Goal: Find specific page/section: Find specific page/section

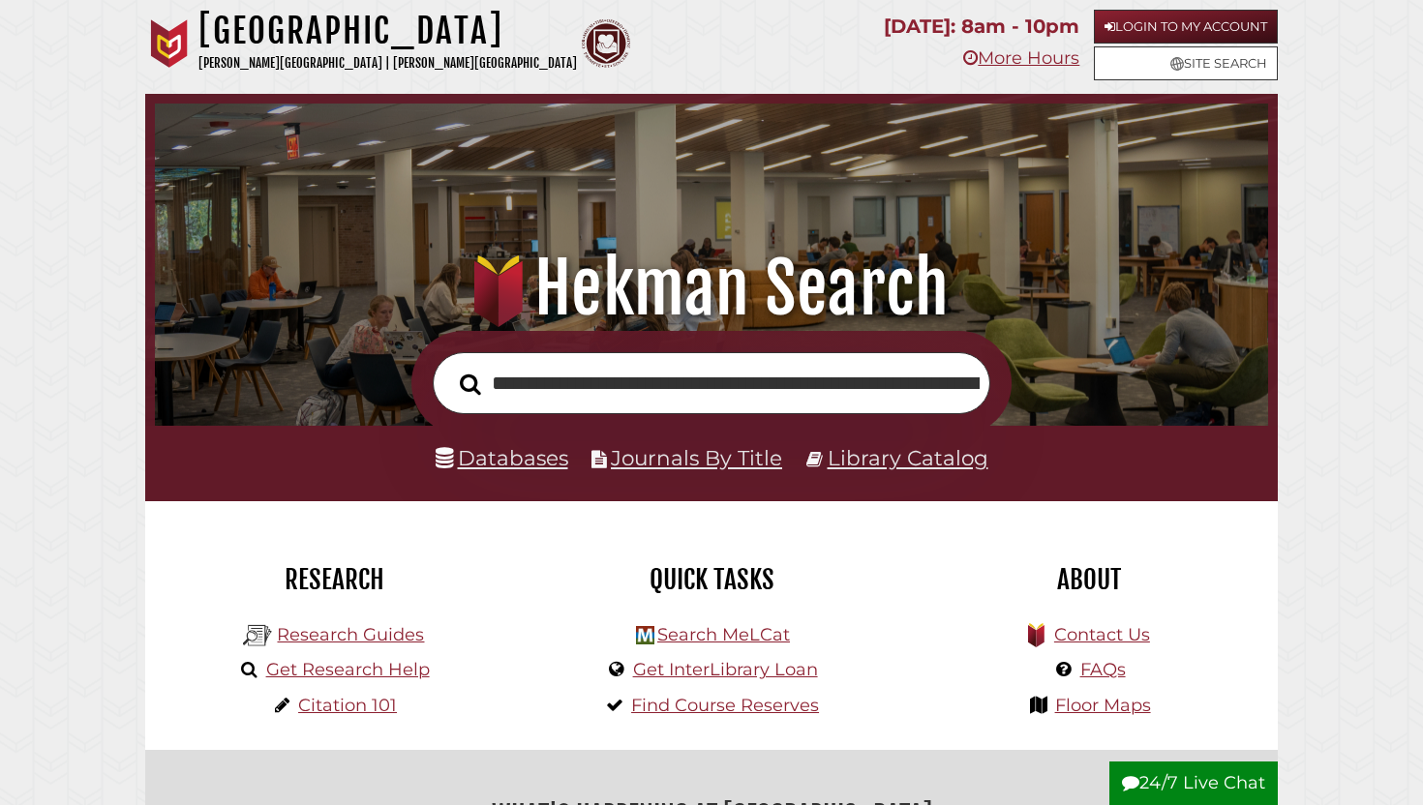
scroll to position [0, 1063]
type input "**********"
click at [450, 368] on button "Search" at bounding box center [470, 384] width 41 height 33
click at [539, 462] on link "Databases" at bounding box center [502, 457] width 133 height 25
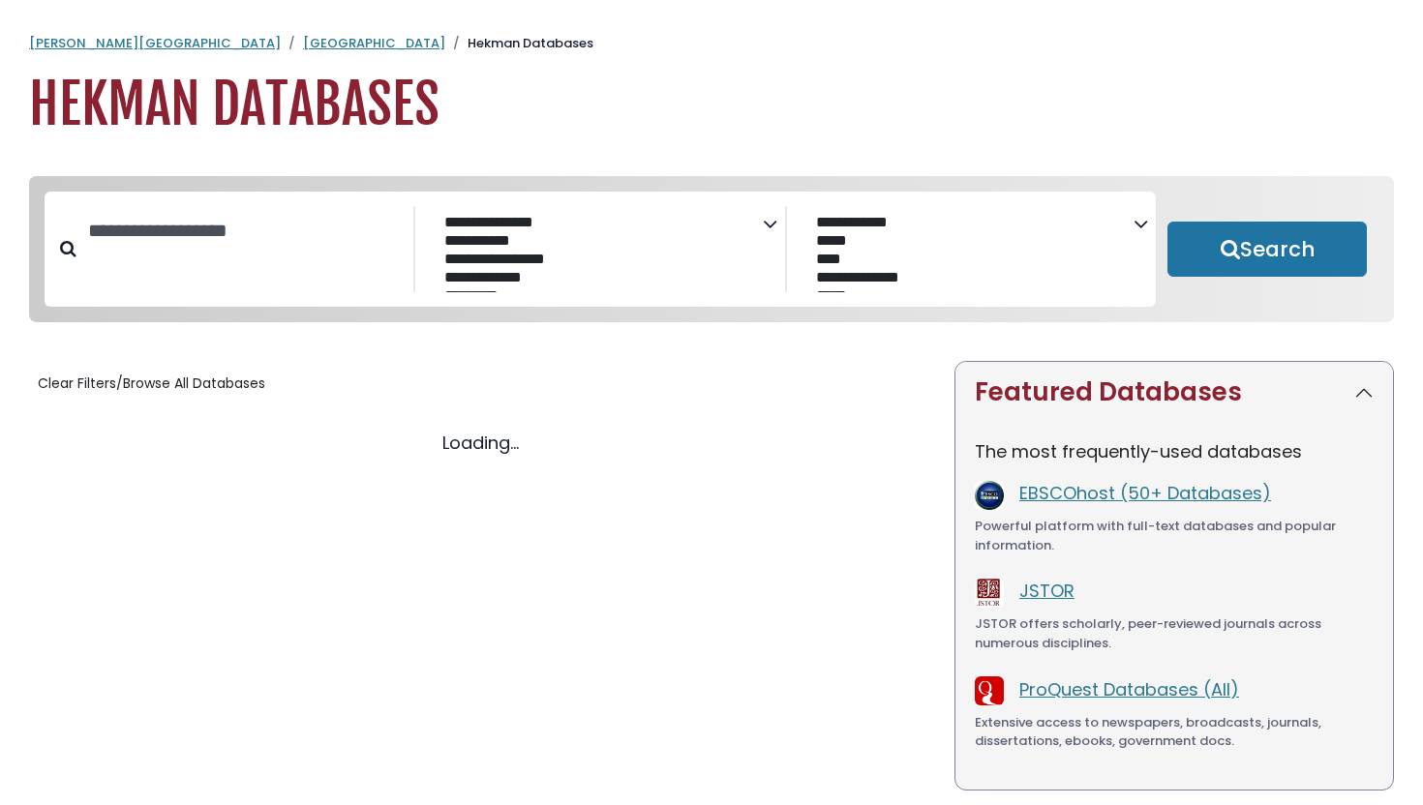
select select "Database Subject Filter"
select select "Database Vendors Filter"
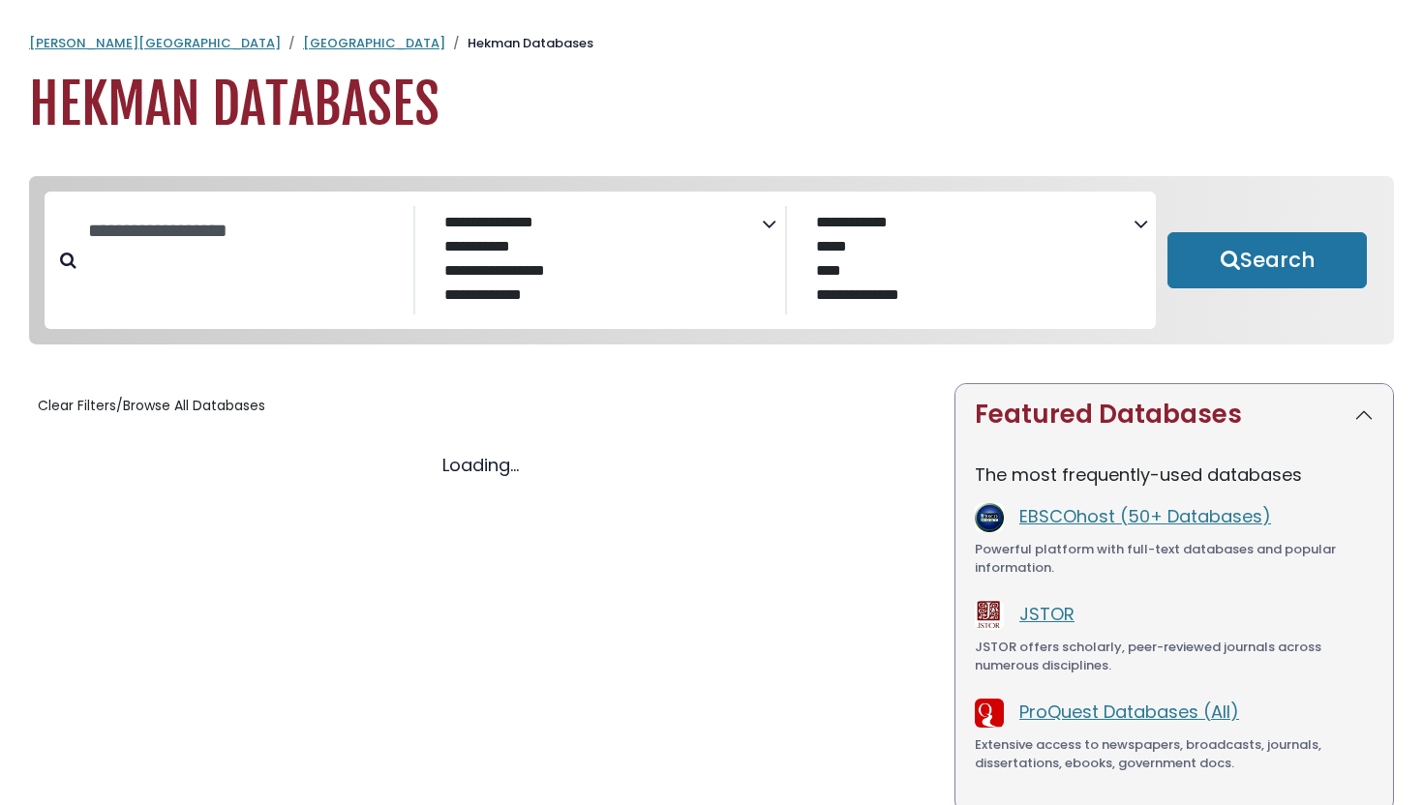
select select "Database Subject Filter"
select select "Database Vendors Filter"
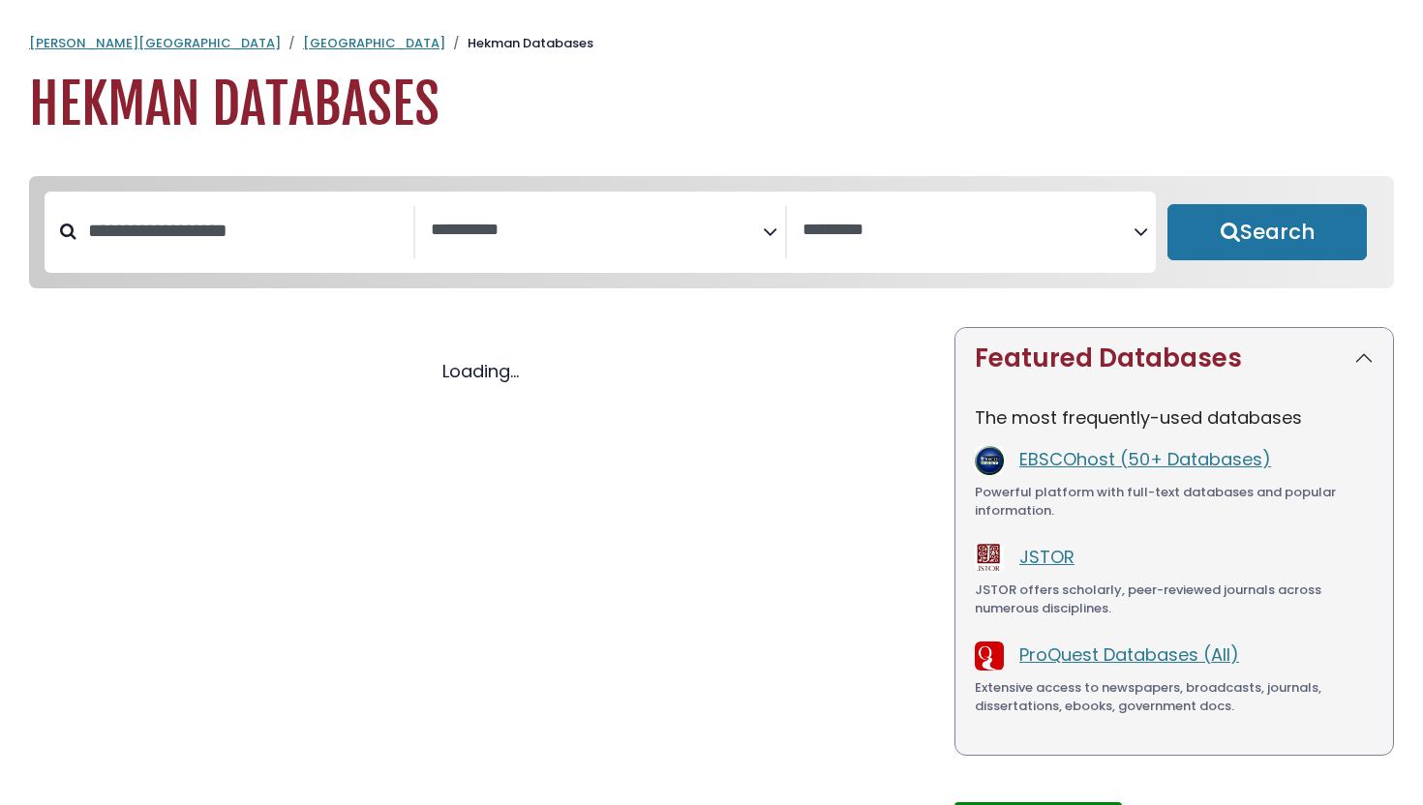
select select "Database Subject Filter"
select select "Database Vendors Filter"
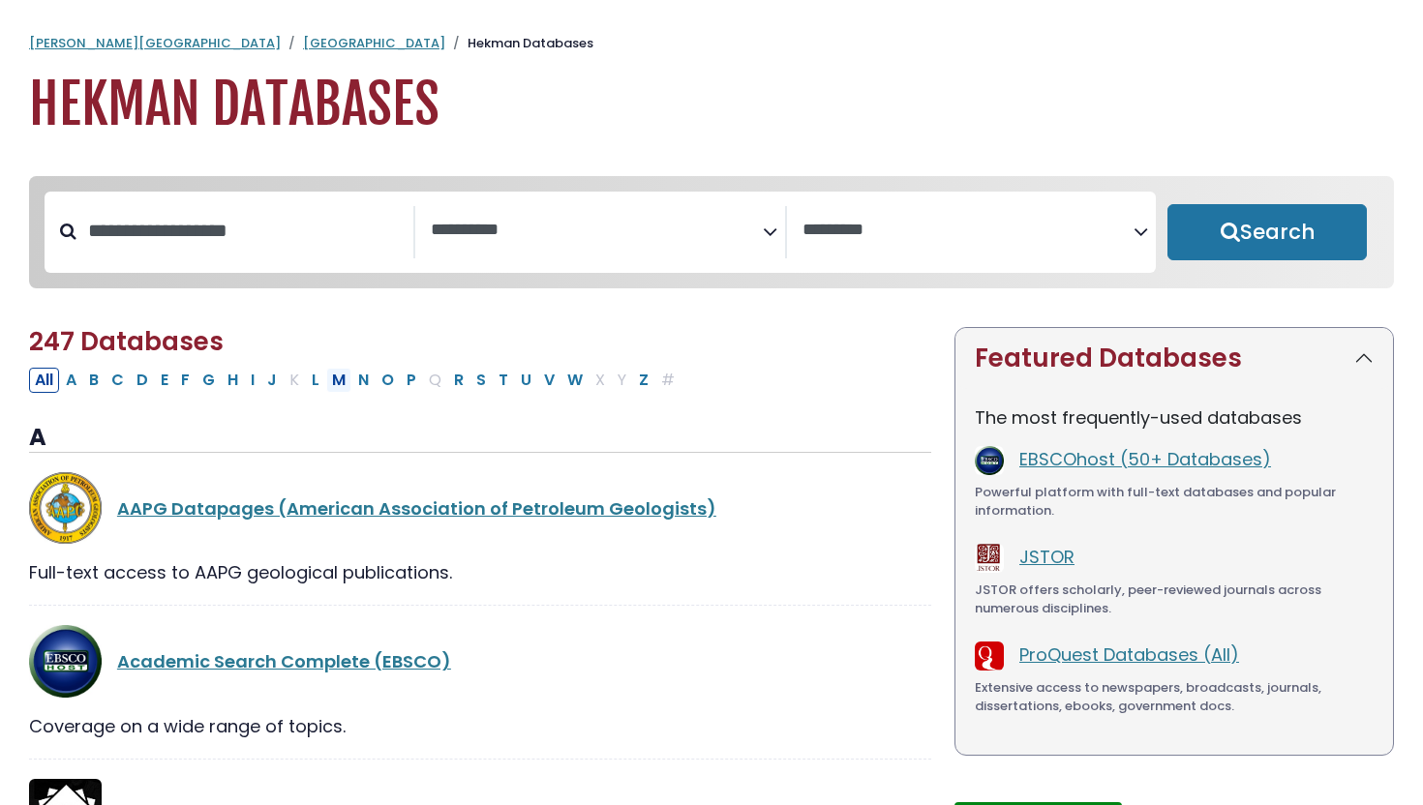
click at [329, 386] on button "M" at bounding box center [338, 380] width 25 height 25
select select "Database Subject Filter"
select select "Database Vendors Filter"
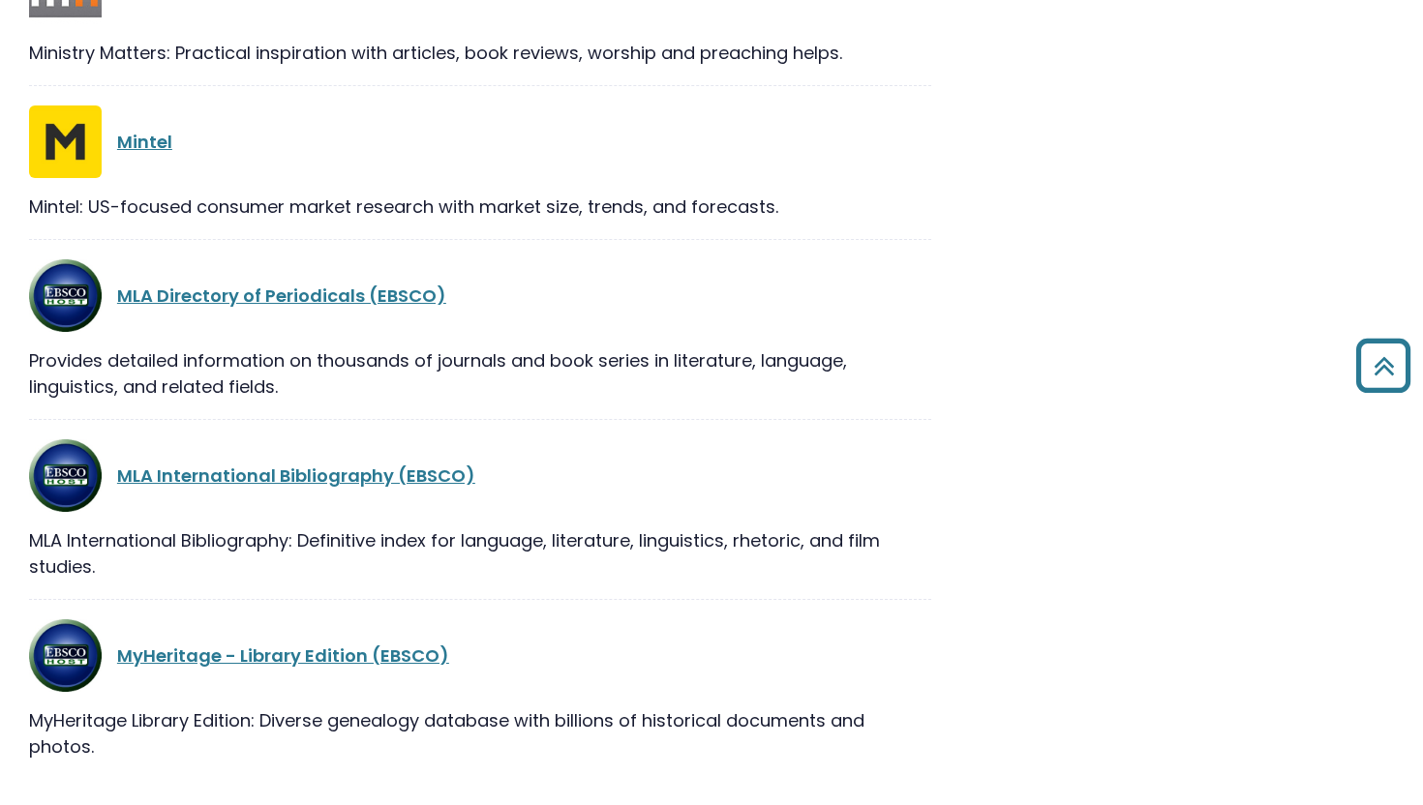
scroll to position [1820, 0]
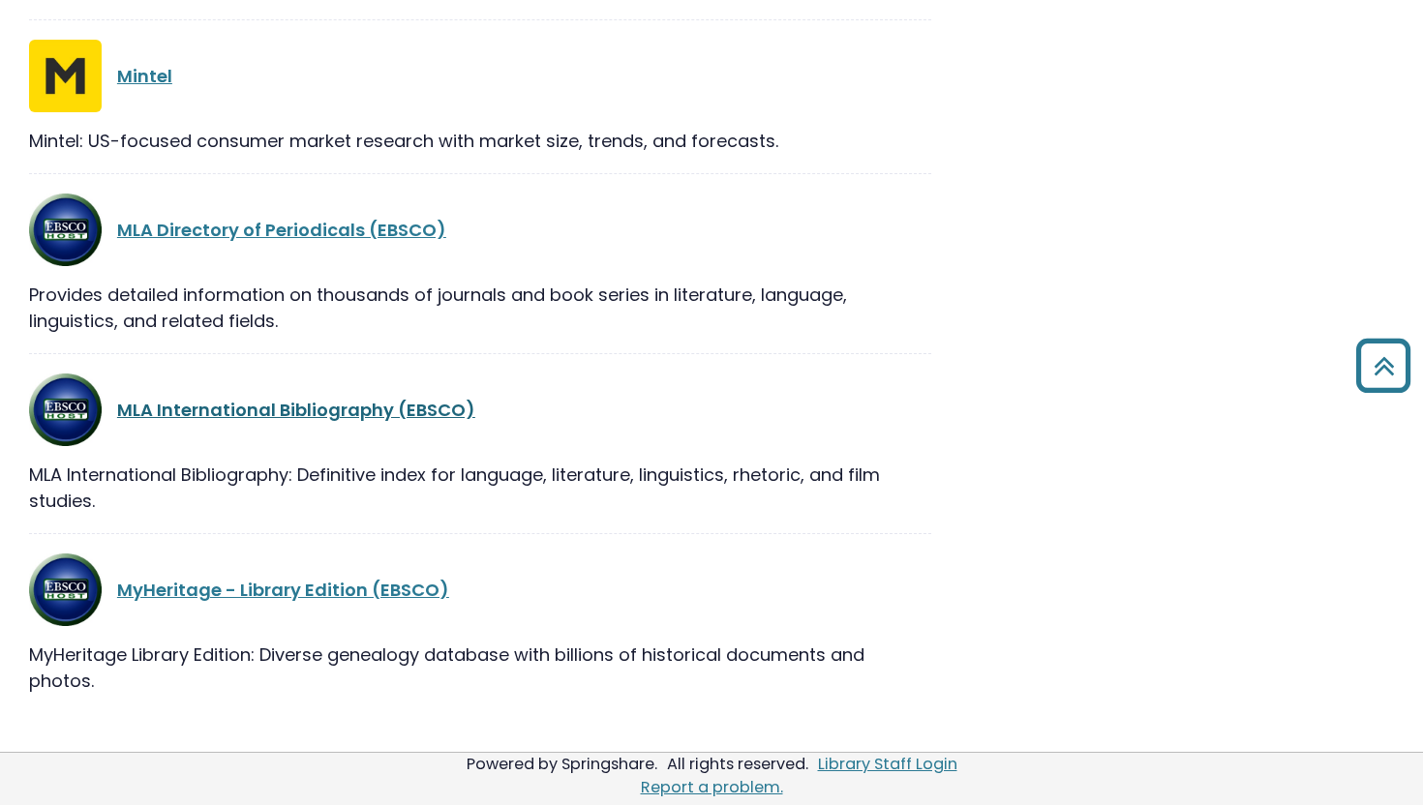
click at [340, 415] on link "MLA International Bibliography (EBSCO)" at bounding box center [296, 410] width 358 height 24
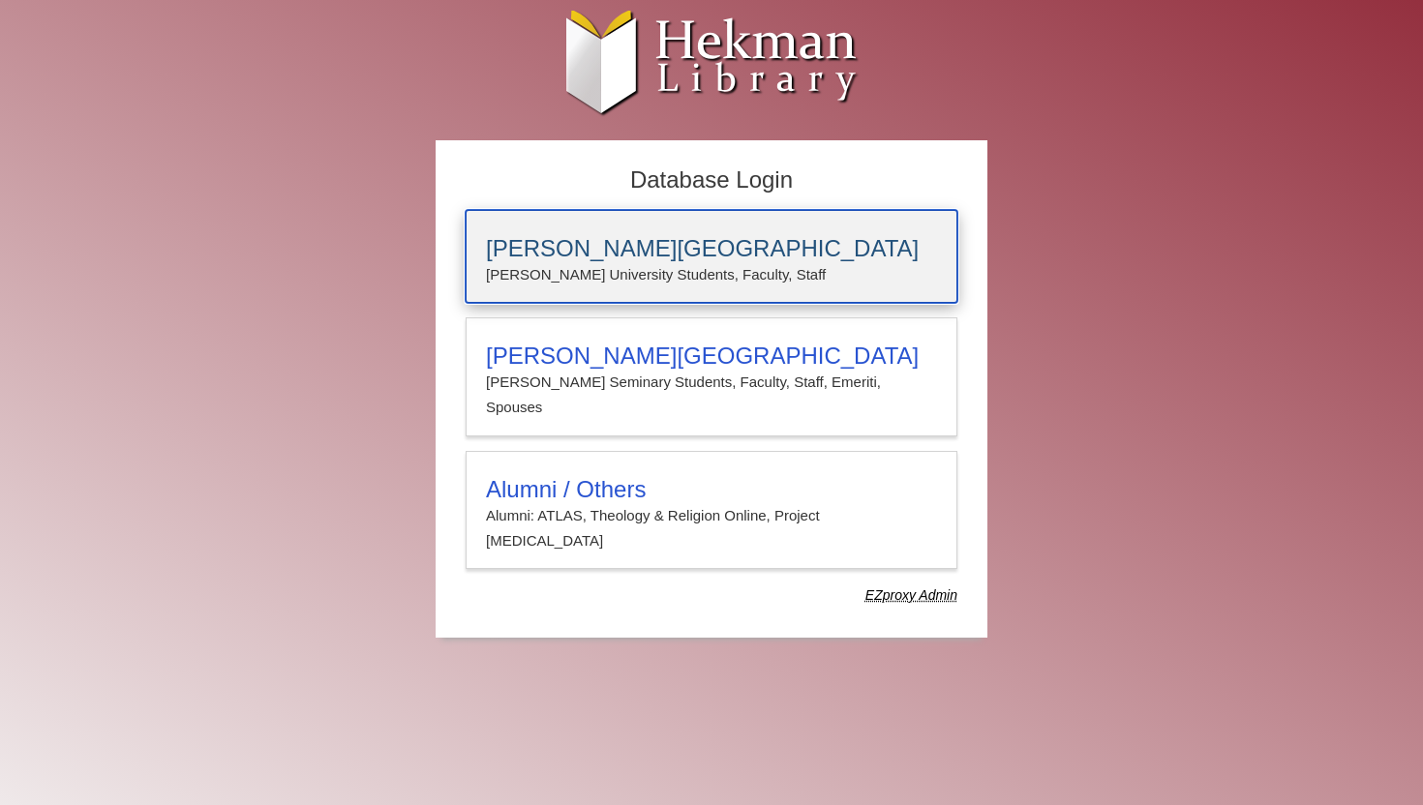
click at [637, 251] on h3 "Calvin University" at bounding box center [711, 248] width 451 height 27
